Goal: Task Accomplishment & Management: Manage account settings

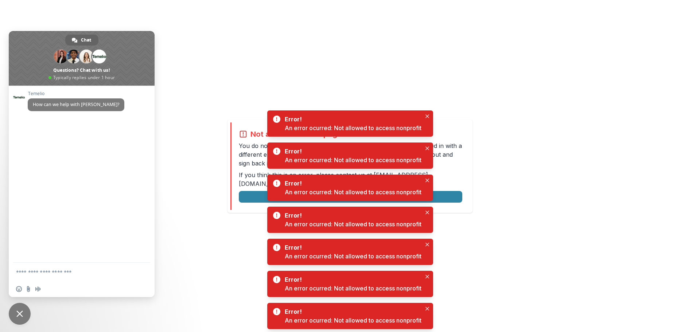
click at [534, 109] on div "Not allowed to view page You do not have permission to view the page. It is lik…" at bounding box center [350, 166] width 700 height 332
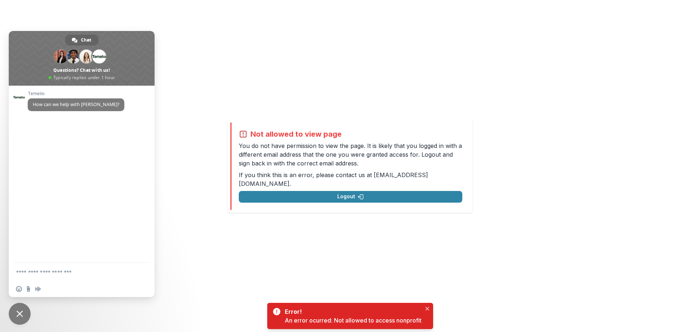
click at [21, 314] on span "Close chat" at bounding box center [19, 314] width 7 height 7
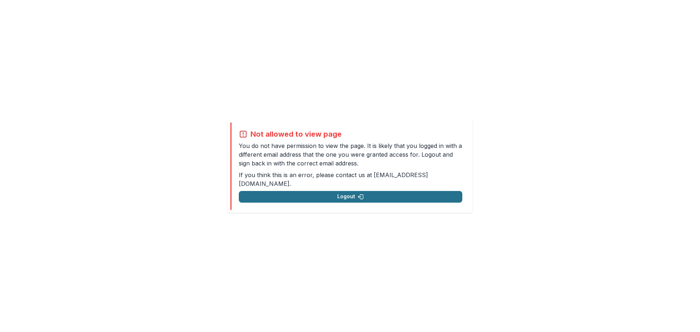
click at [352, 191] on button "Logout" at bounding box center [351, 197] width 224 height 12
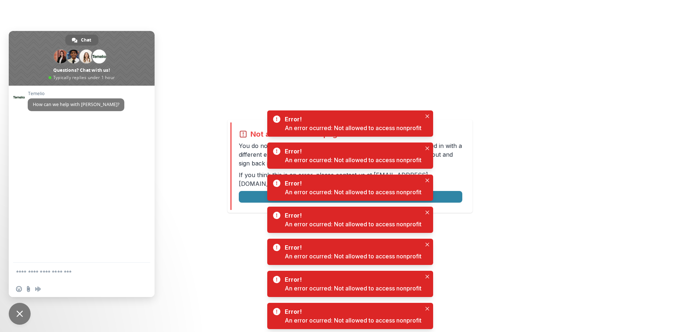
click at [532, 92] on div "Not allowed to view page You do not have permission to view the page. It is lik…" at bounding box center [350, 166] width 700 height 332
click at [16, 315] on span "Close chat" at bounding box center [19, 314] width 7 height 7
